Goal: Use online tool/utility: Utilize a website feature to perform a specific function

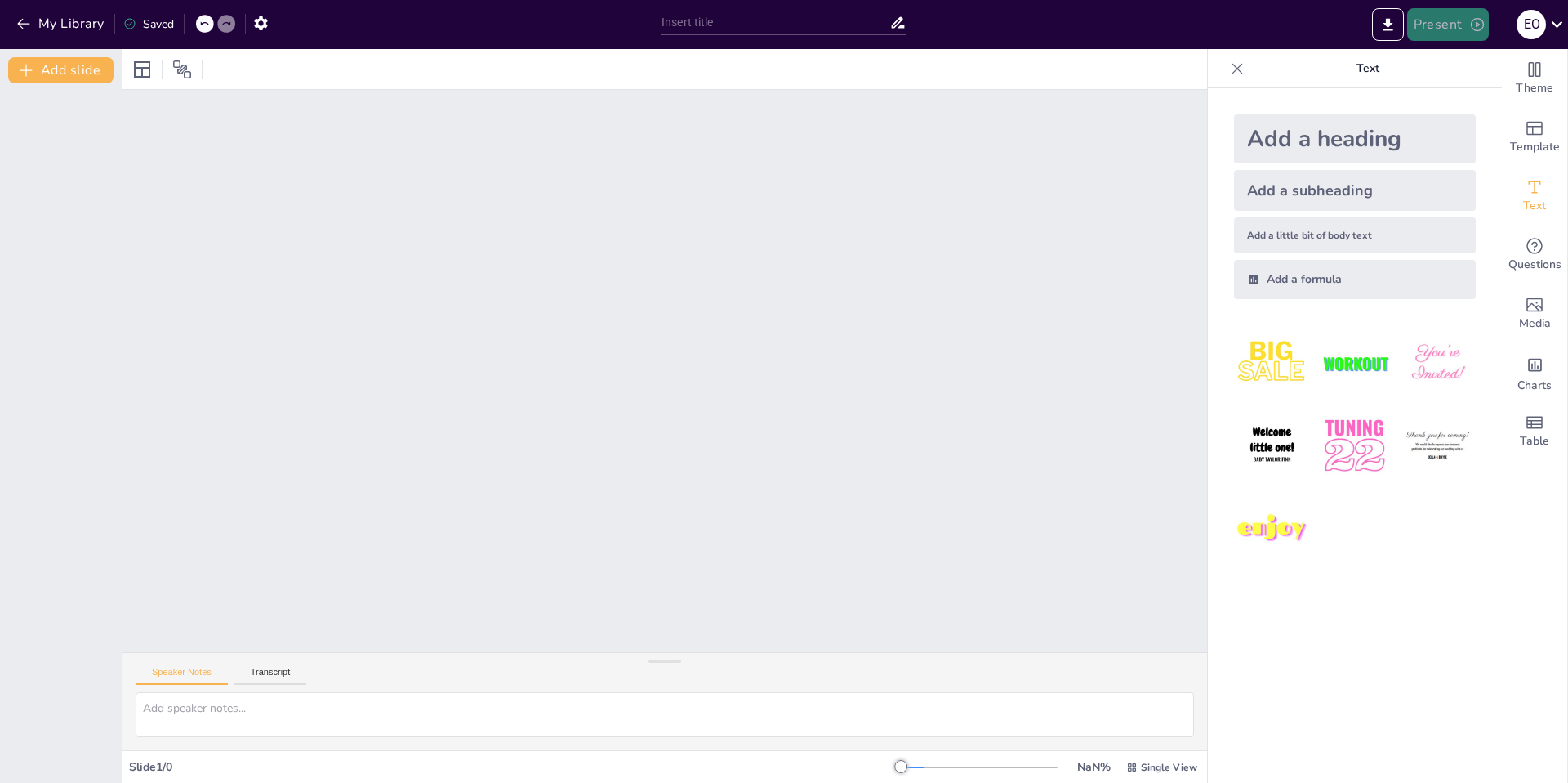
click at [1458, 28] on button "Present" at bounding box center [1448, 25] width 82 height 32
click at [1455, 60] on font "Presentación de vista previa" at bounding box center [1489, 61] width 136 height 12
click at [1389, 28] on icon "Export to PowerPoint" at bounding box center [1387, 25] width 17 height 17
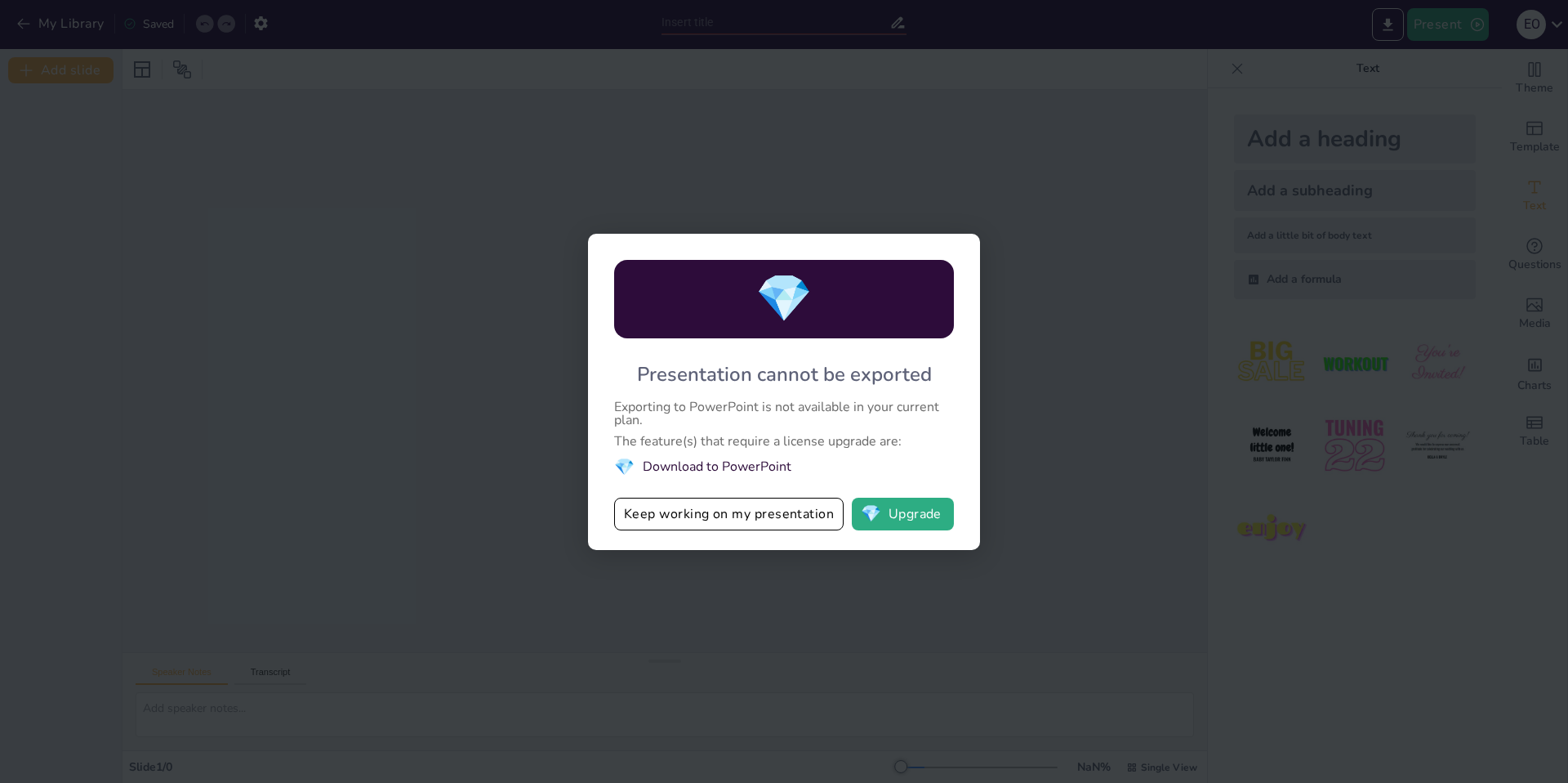
click at [1114, 163] on div "💎 Presentation cannot be exported Exporting to PowerPoint is not available in y…" at bounding box center [784, 391] width 1568 height 783
click at [683, 519] on button "Keep working on my presentation" at bounding box center [728, 514] width 229 height 32
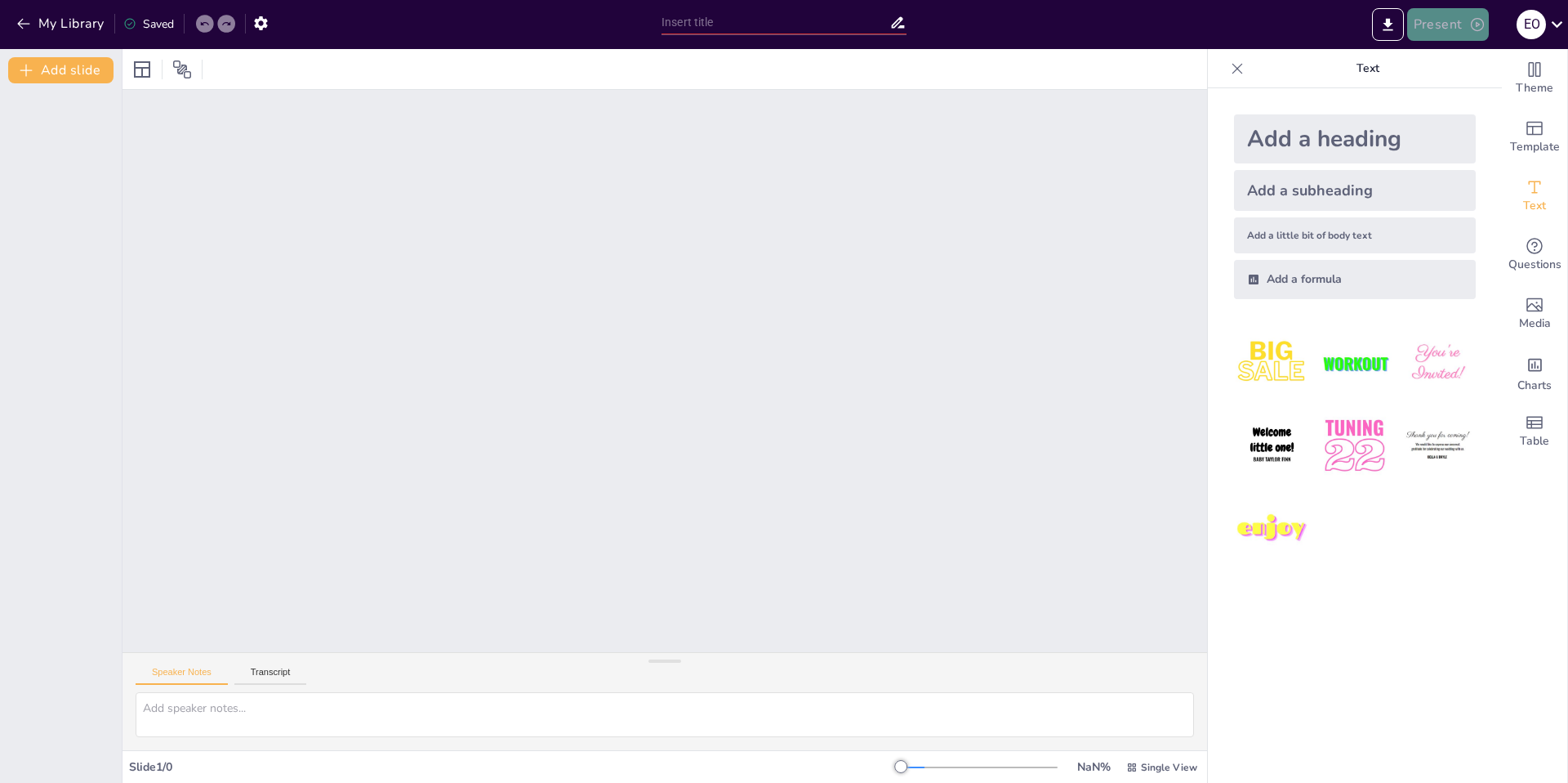
click at [1455, 37] on button "Present" at bounding box center [1448, 25] width 82 height 32
click at [1444, 99] on font "Presentación del juego" at bounding box center [1477, 101] width 111 height 12
